Goal: Information Seeking & Learning: Learn about a topic

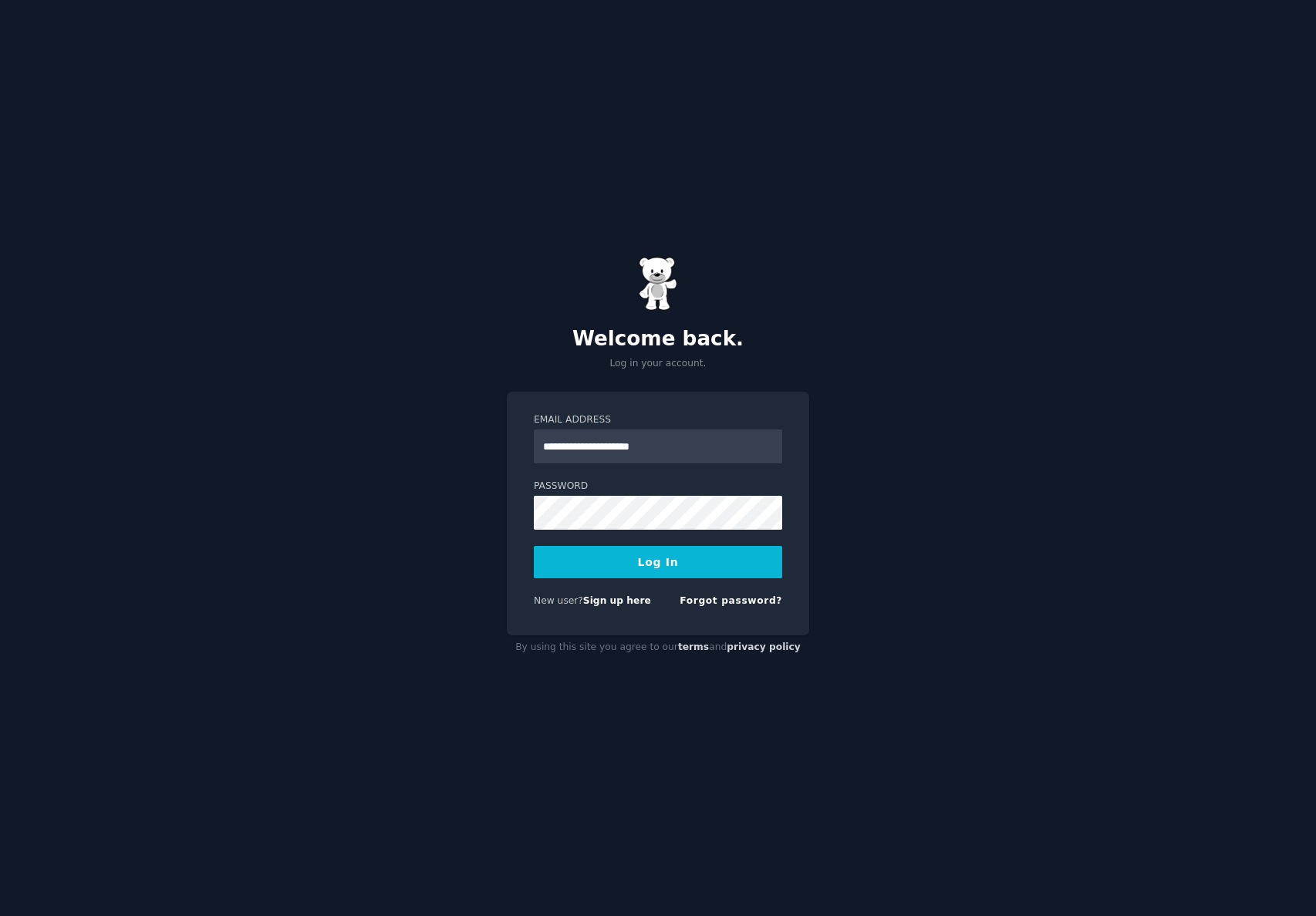
type input "**********"
click at [534, 545] on button "Log In" at bounding box center [658, 562] width 248 height 33
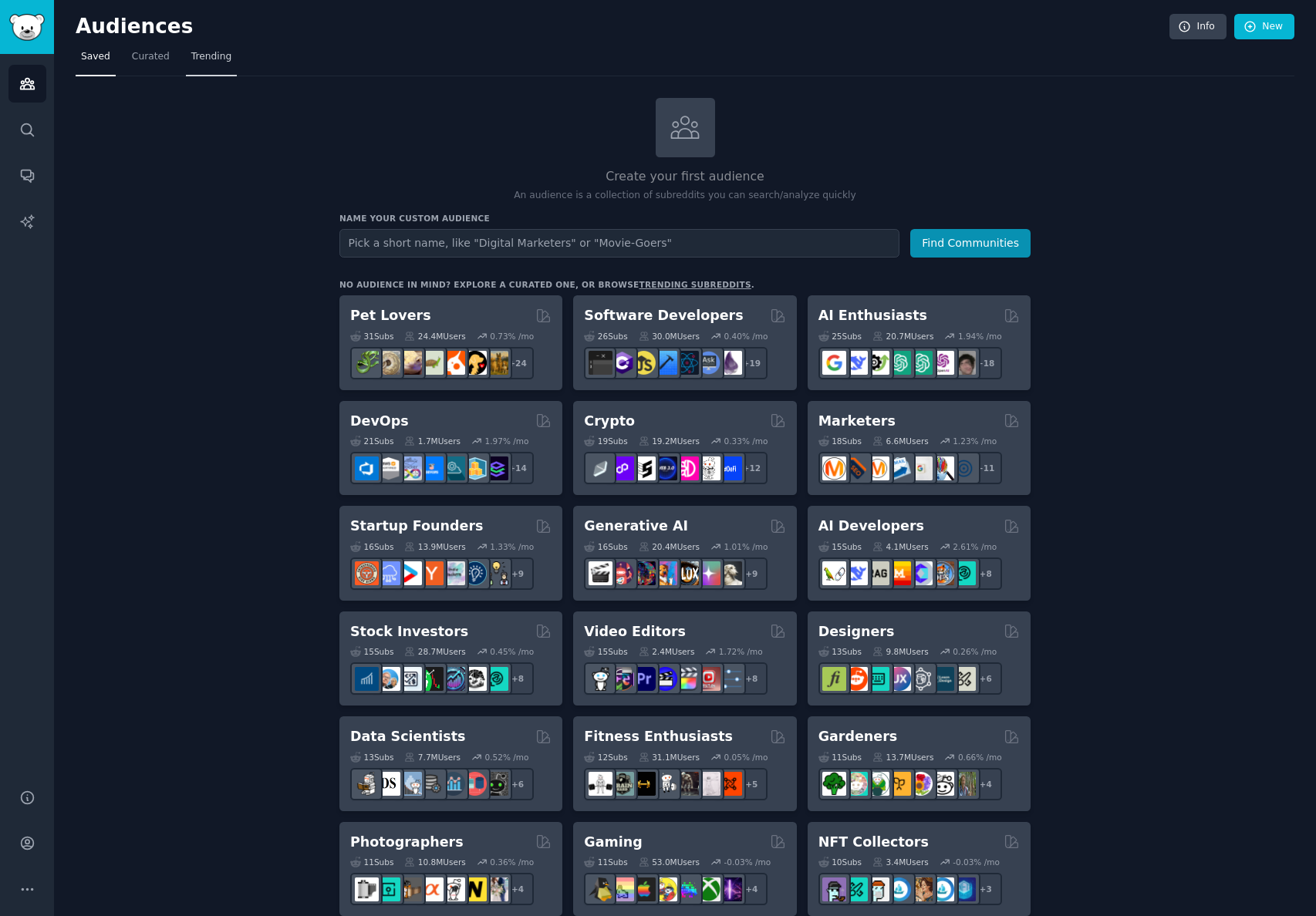
click at [191, 59] on span "Trending" at bounding box center [211, 57] width 40 height 14
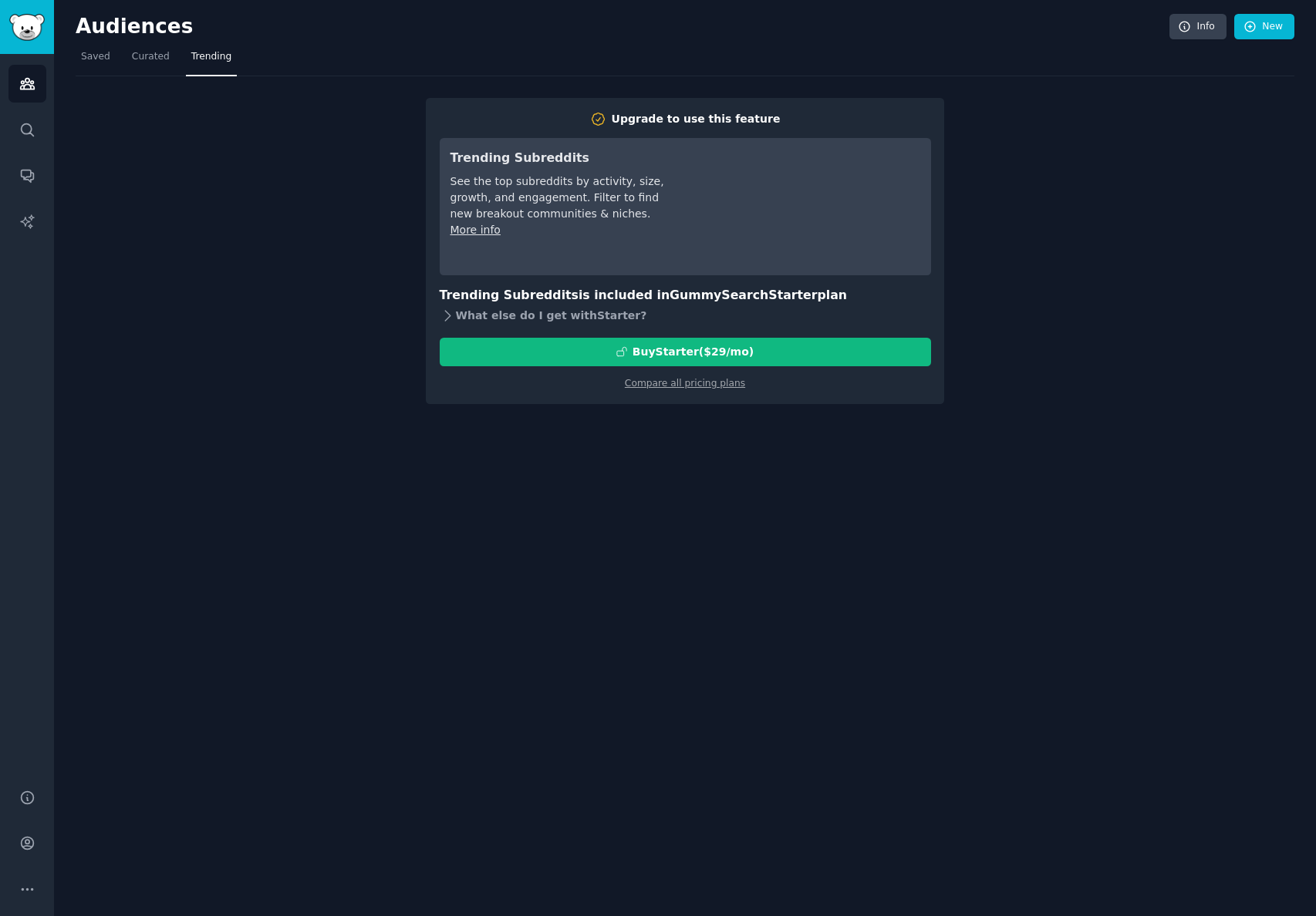
click at [445, 316] on icon at bounding box center [447, 315] width 16 height 16
